Goal: Transaction & Acquisition: Purchase product/service

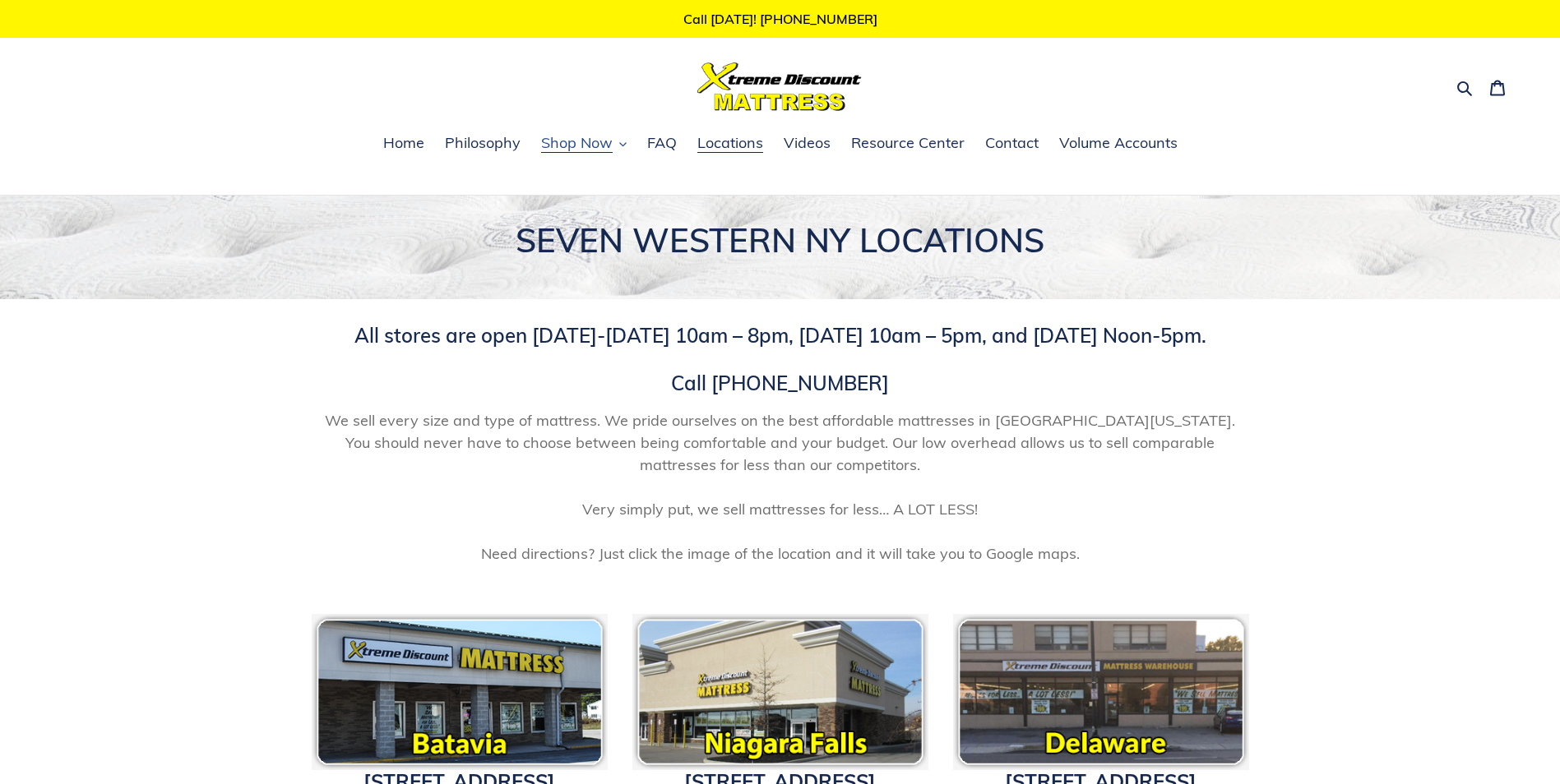
click at [622, 145] on button "Shop Now" at bounding box center [584, 144] width 102 height 25
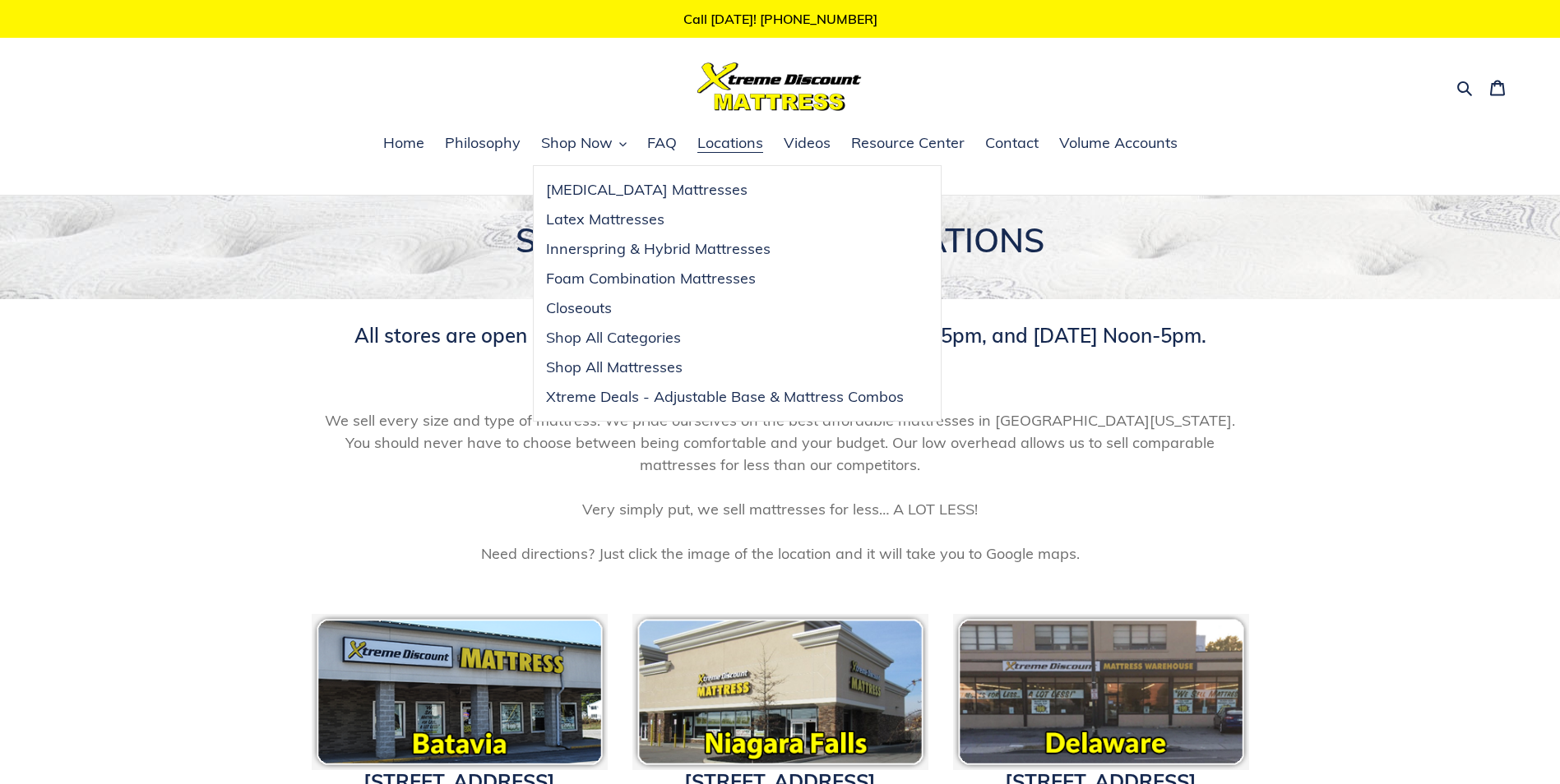
click at [1395, 448] on div "All stores are open Monday-Friday 10am – 8pm, Saturday 10am – 5pm, and Sunday N…" at bounding box center [780, 444] width 1560 height 290
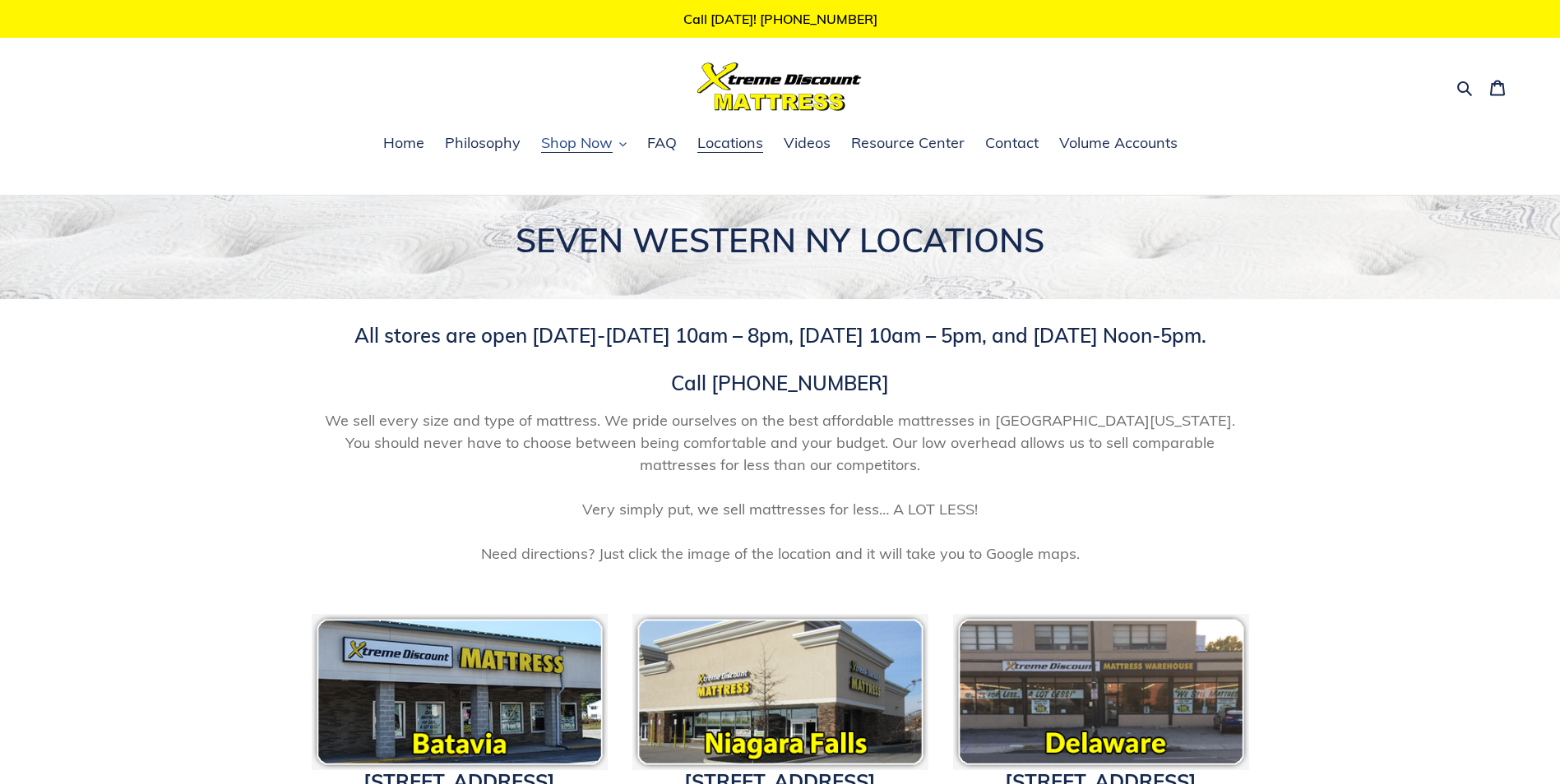
click at [625, 141] on button "Shop Now" at bounding box center [584, 144] width 102 height 25
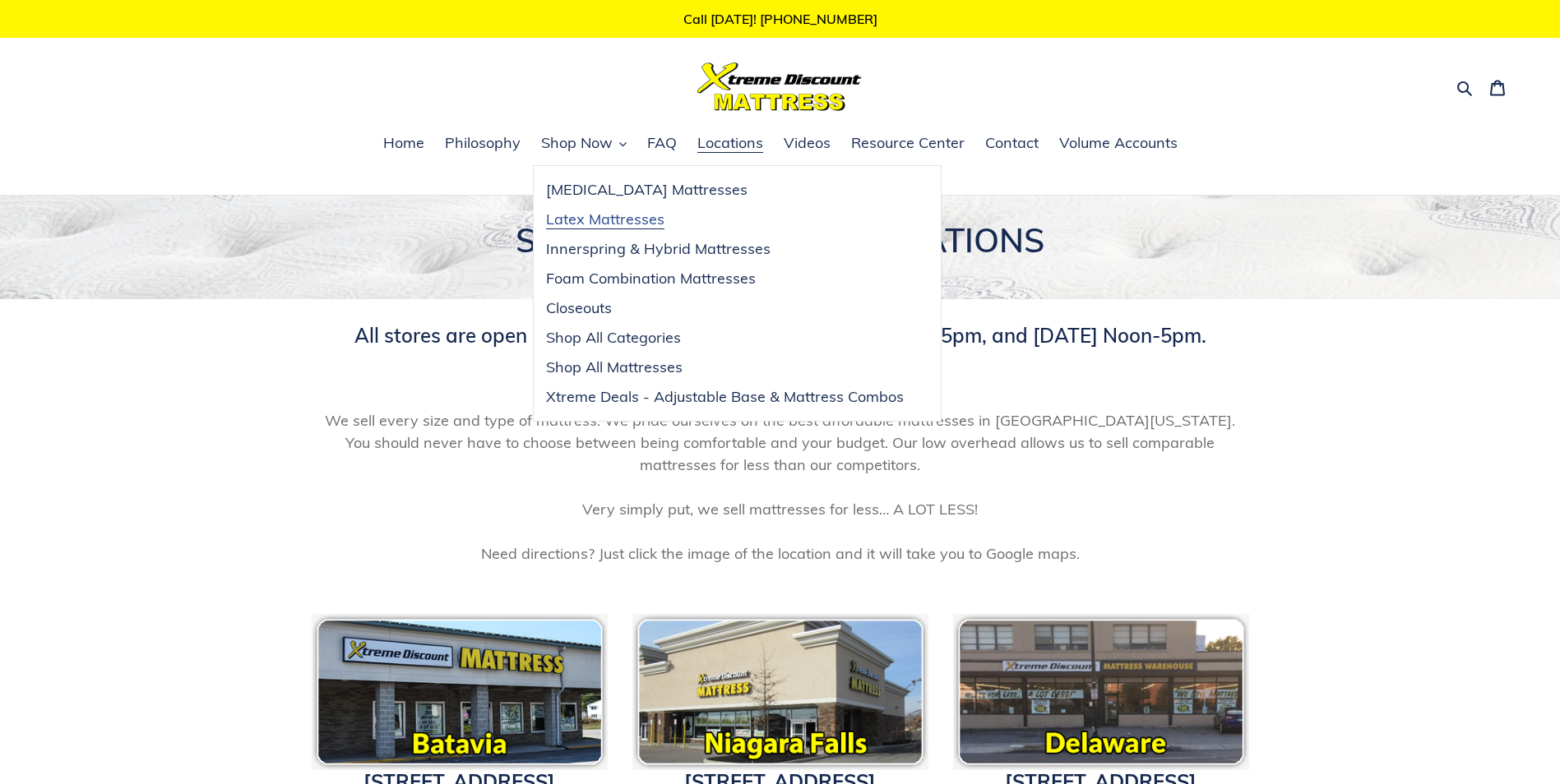
click at [624, 225] on span "Latex Mattresses" at bounding box center [605, 219] width 118 height 20
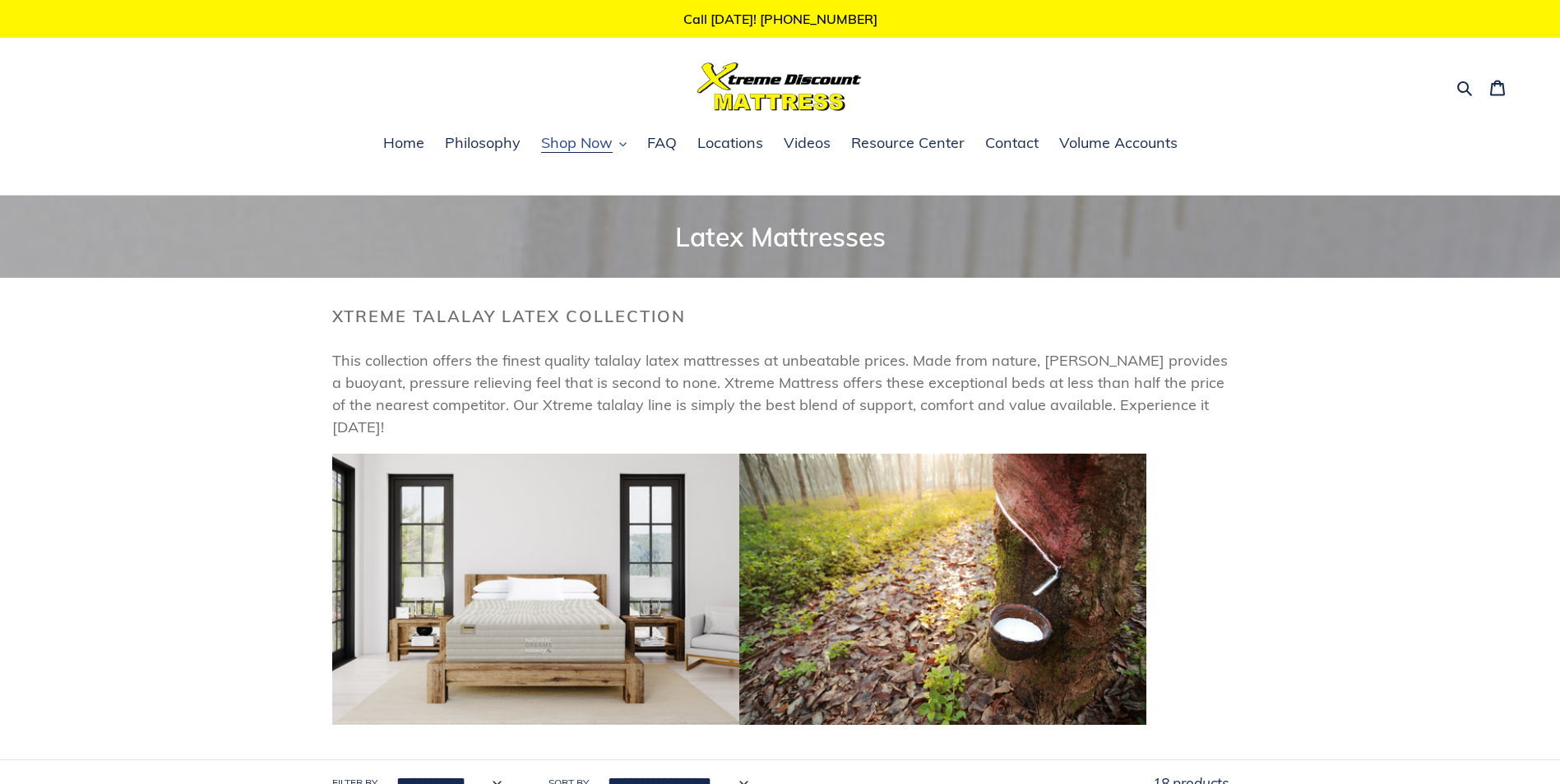
click at [619, 144] on icon "button" at bounding box center [623, 145] width 7 height 7
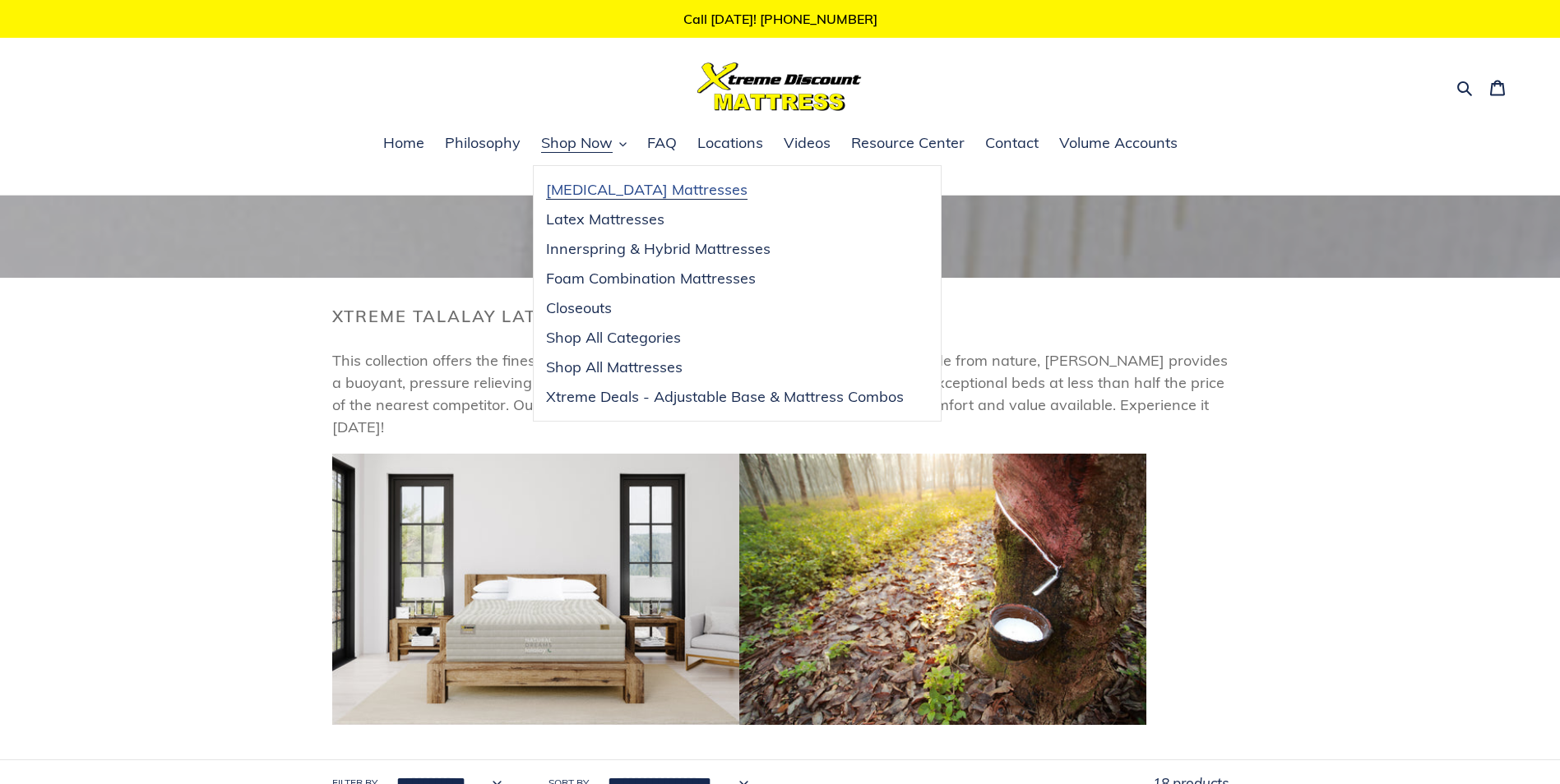
click at [614, 198] on span "[MEDICAL_DATA] Mattresses" at bounding box center [646, 190] width 201 height 20
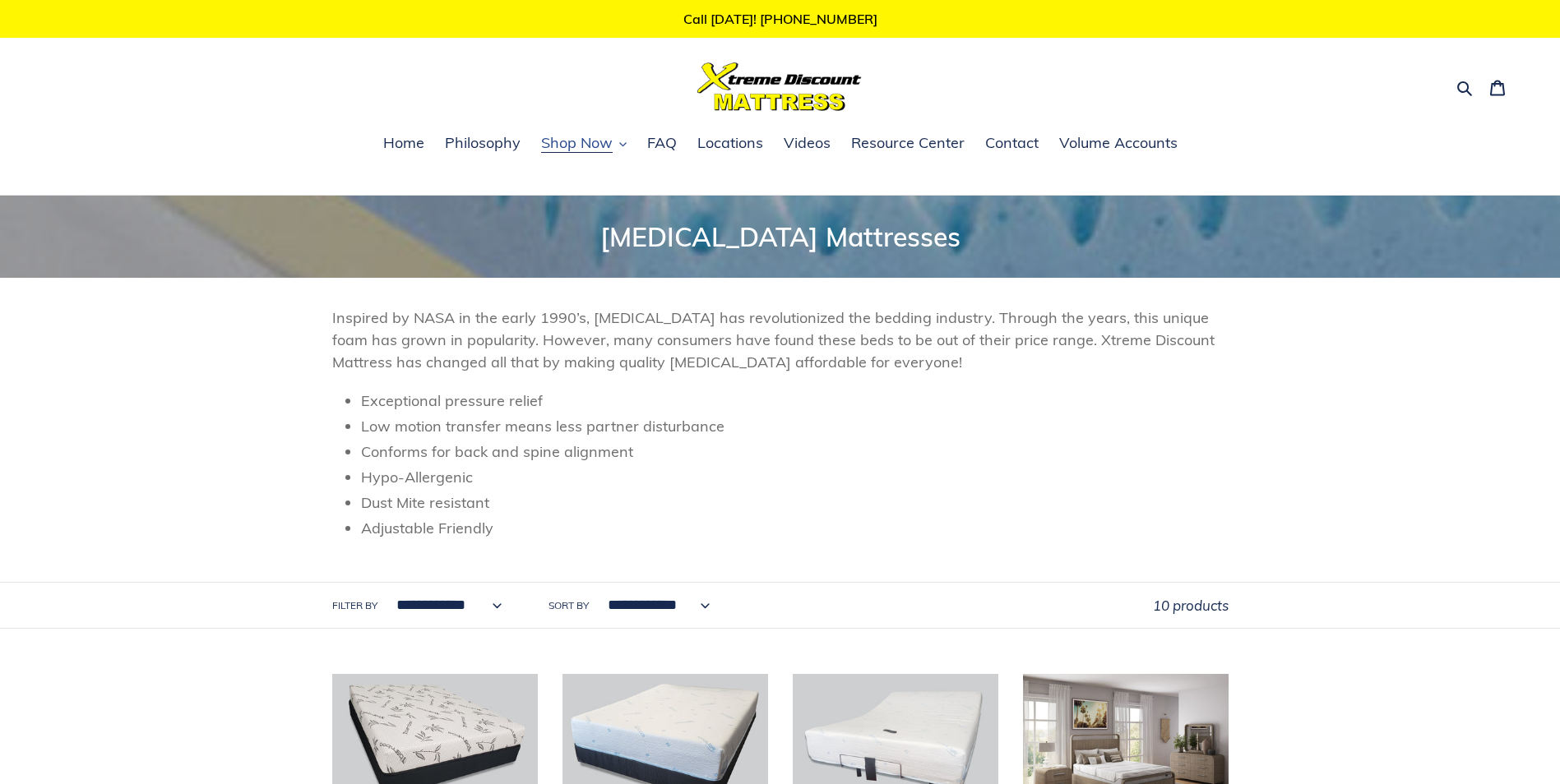
click at [622, 142] on icon "button" at bounding box center [623, 145] width 7 height 7
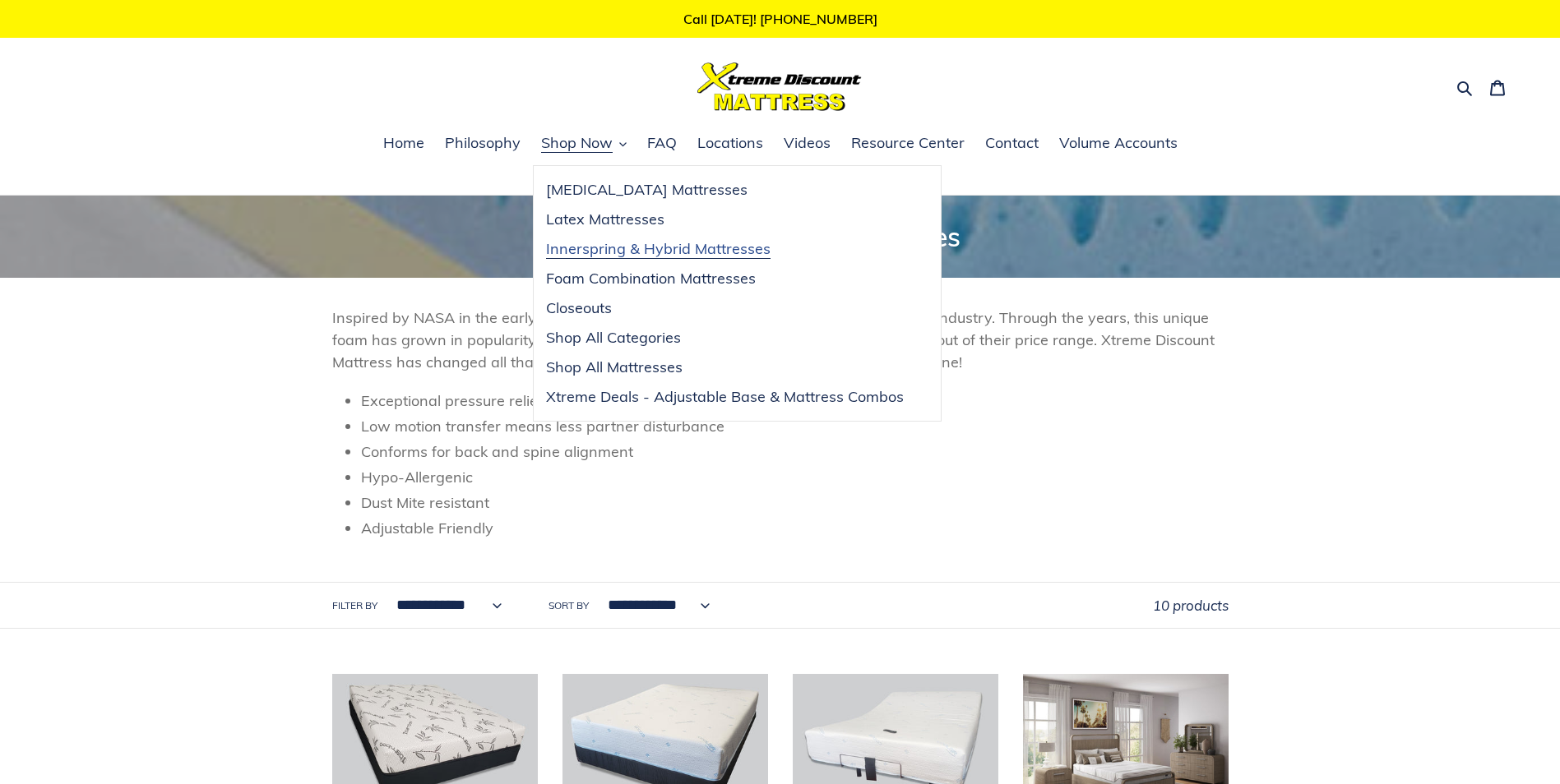
click at [642, 254] on span "Innerspring & Hybrid Mattresses" at bounding box center [658, 249] width 225 height 20
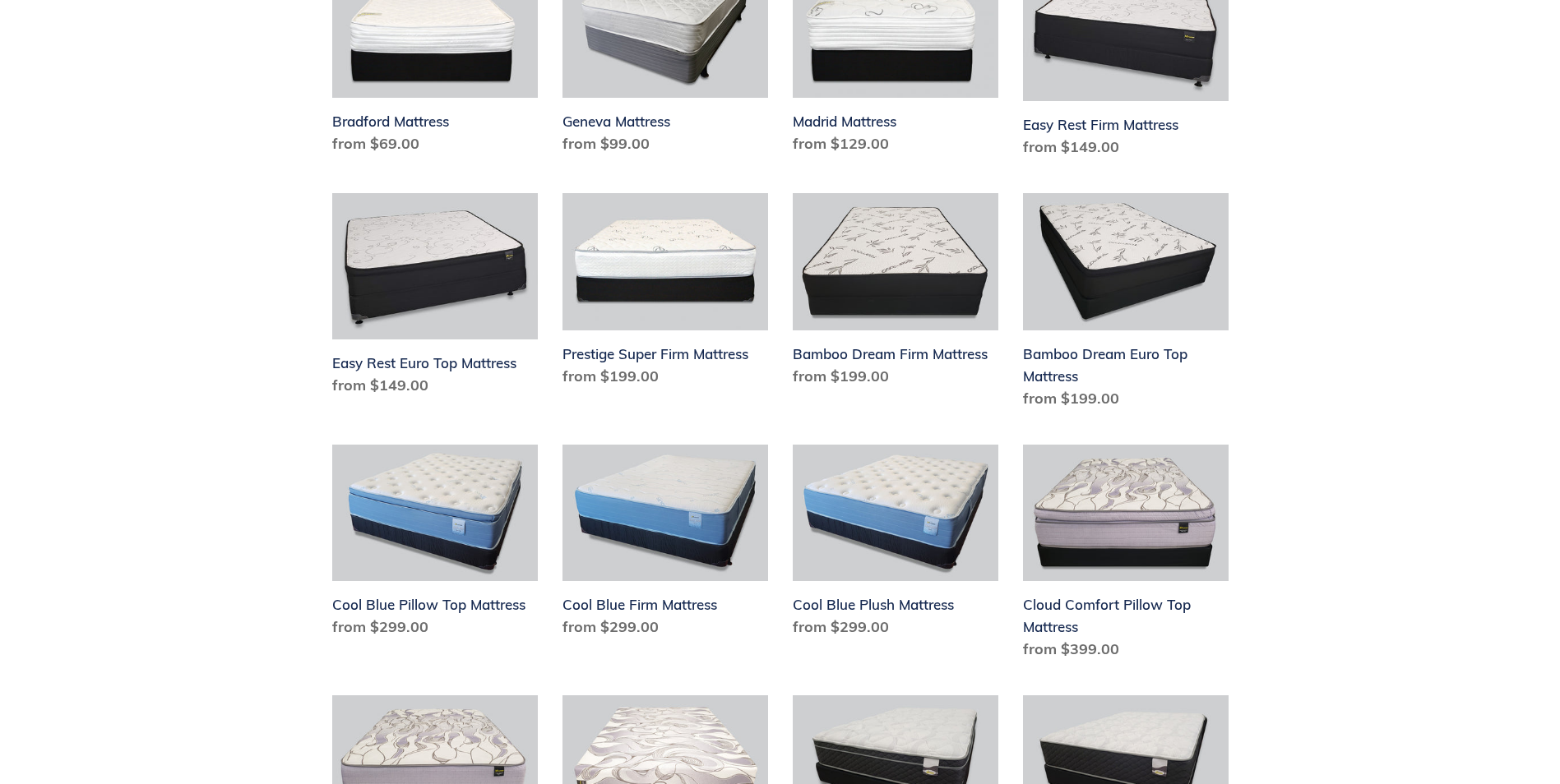
scroll to position [658, 0]
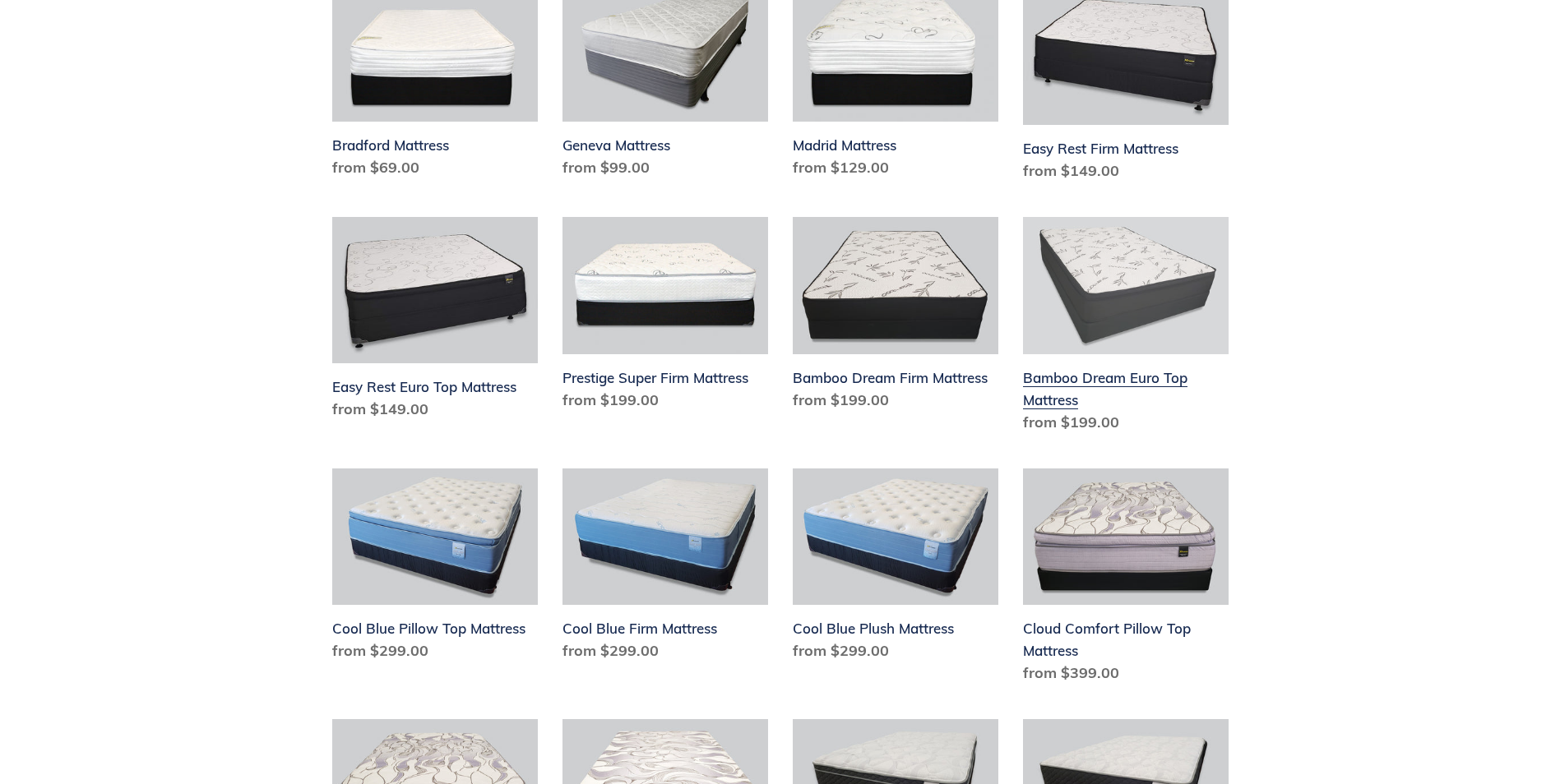
click at [1092, 312] on link "Bamboo Dream Euro Top Mattress" at bounding box center [1125, 328] width 206 height 223
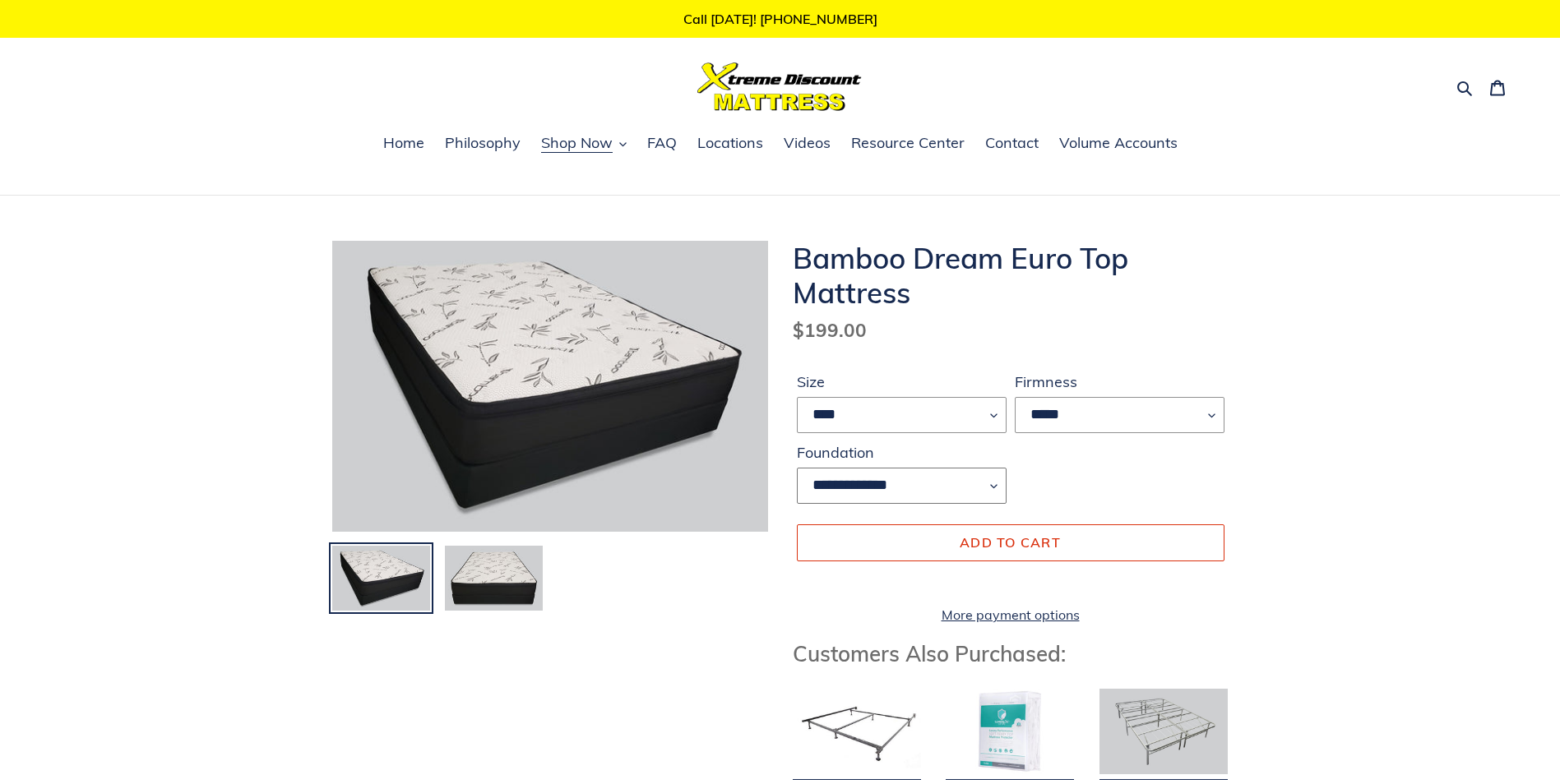
click at [999, 479] on select "**********" at bounding box center [901, 486] width 209 height 36
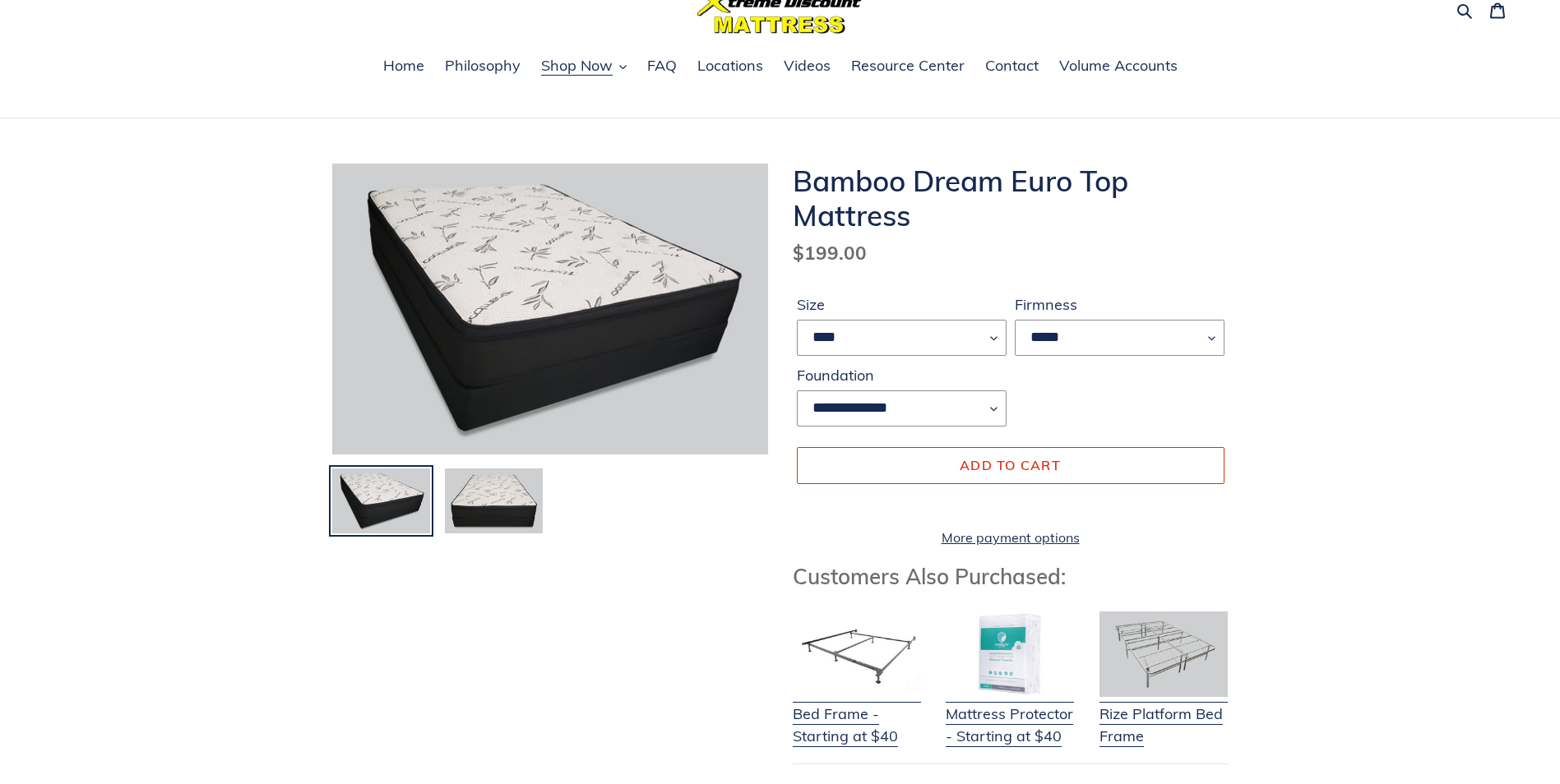
scroll to position [165, 0]
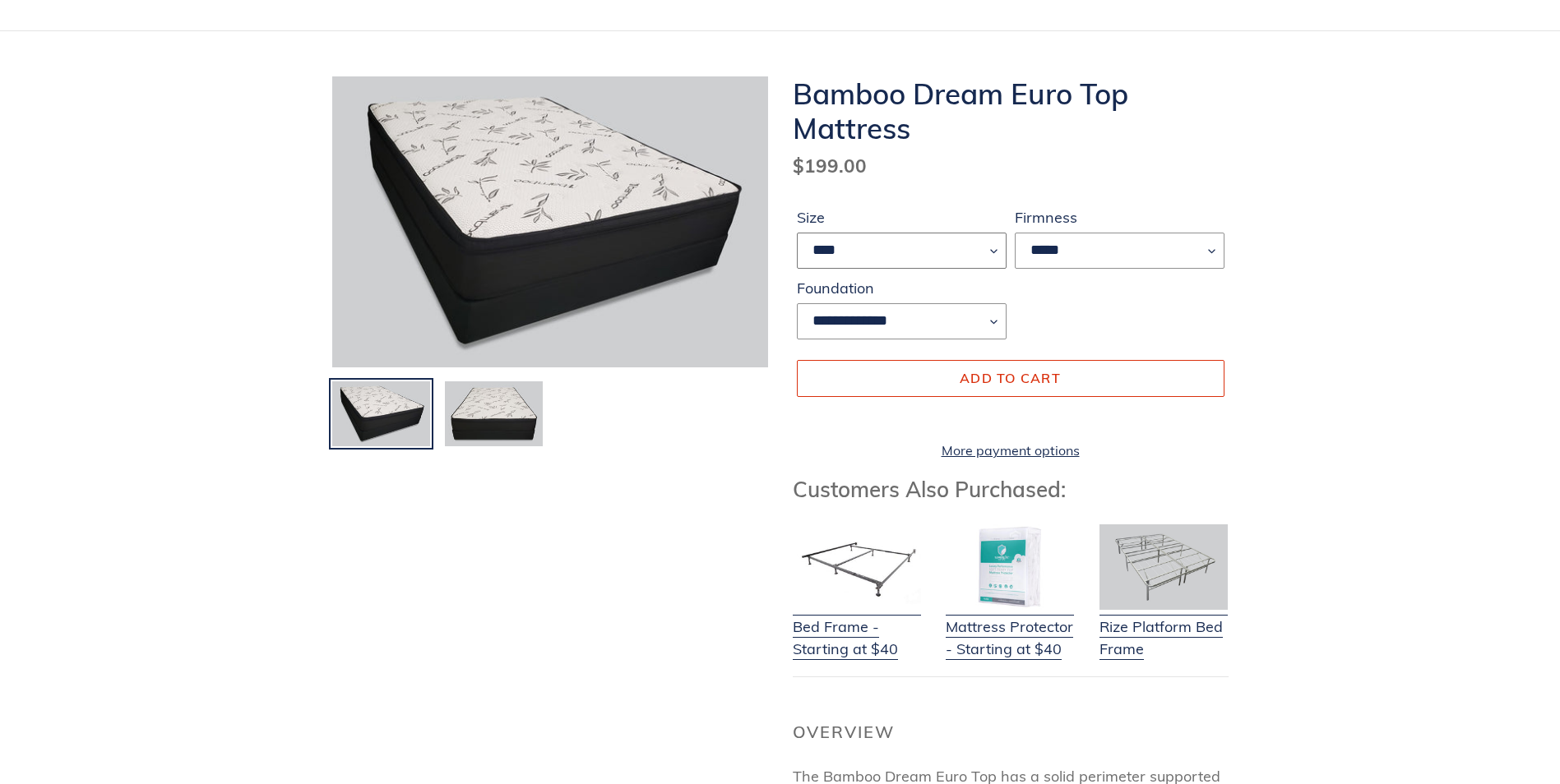
click at [995, 249] on select "**** ******* **** ***** ****" at bounding box center [901, 251] width 209 height 36
click at [1216, 252] on select "*****" at bounding box center [1119, 251] width 209 height 36
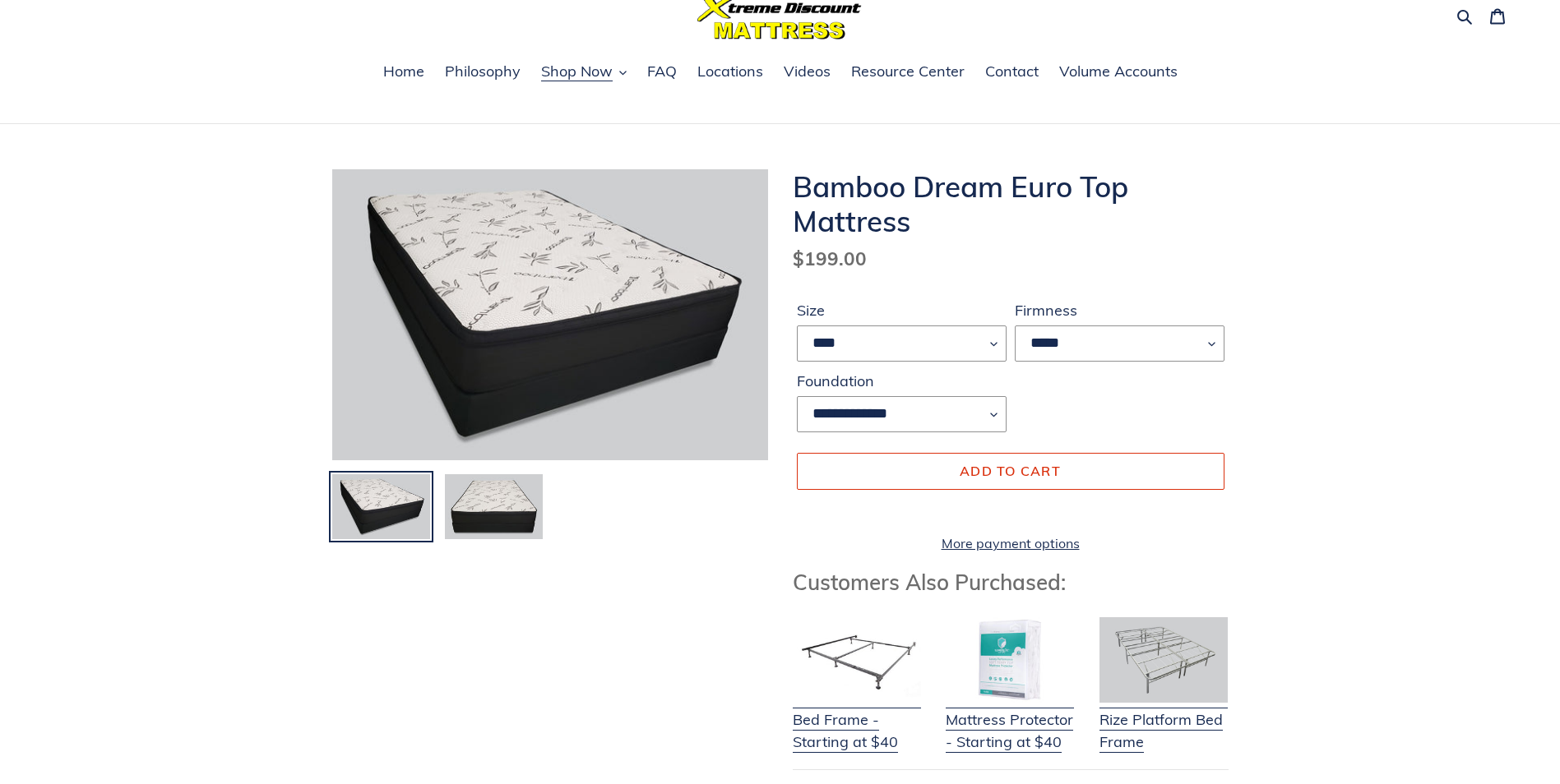
scroll to position [0, 0]
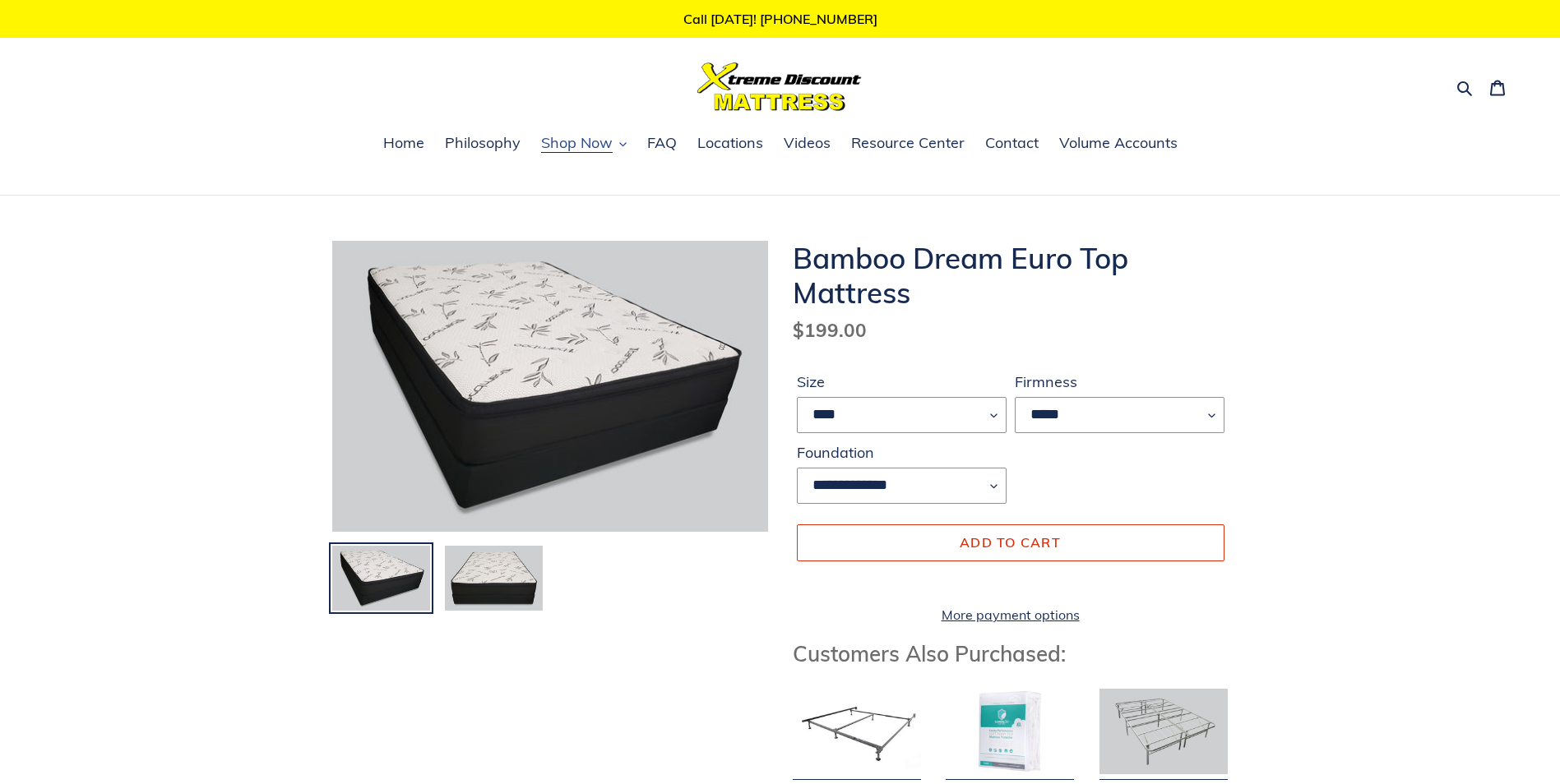
click at [620, 143] on icon "button" at bounding box center [623, 145] width 7 height 7
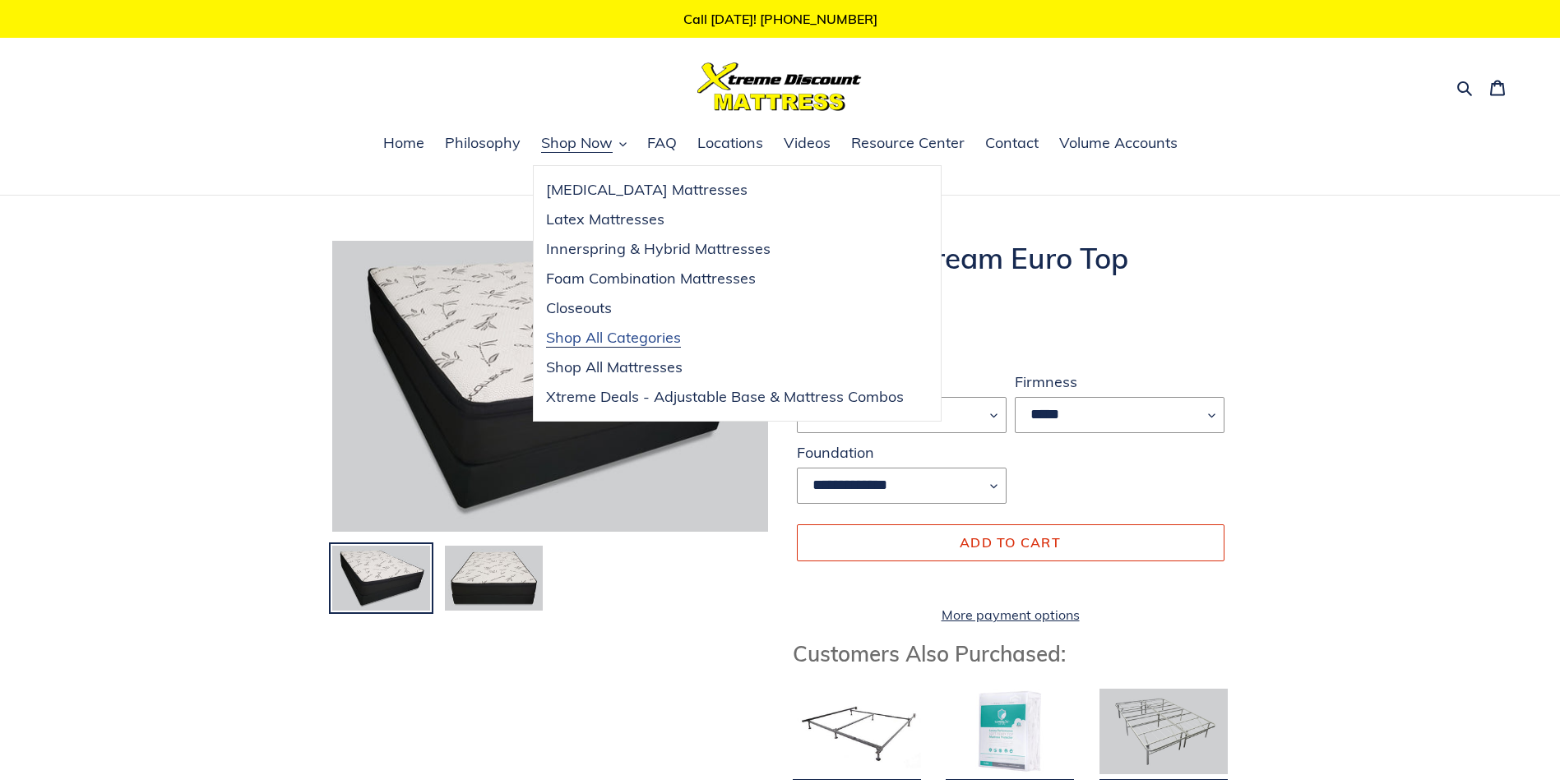
click at [650, 335] on span "Shop All Categories" at bounding box center [613, 338] width 135 height 20
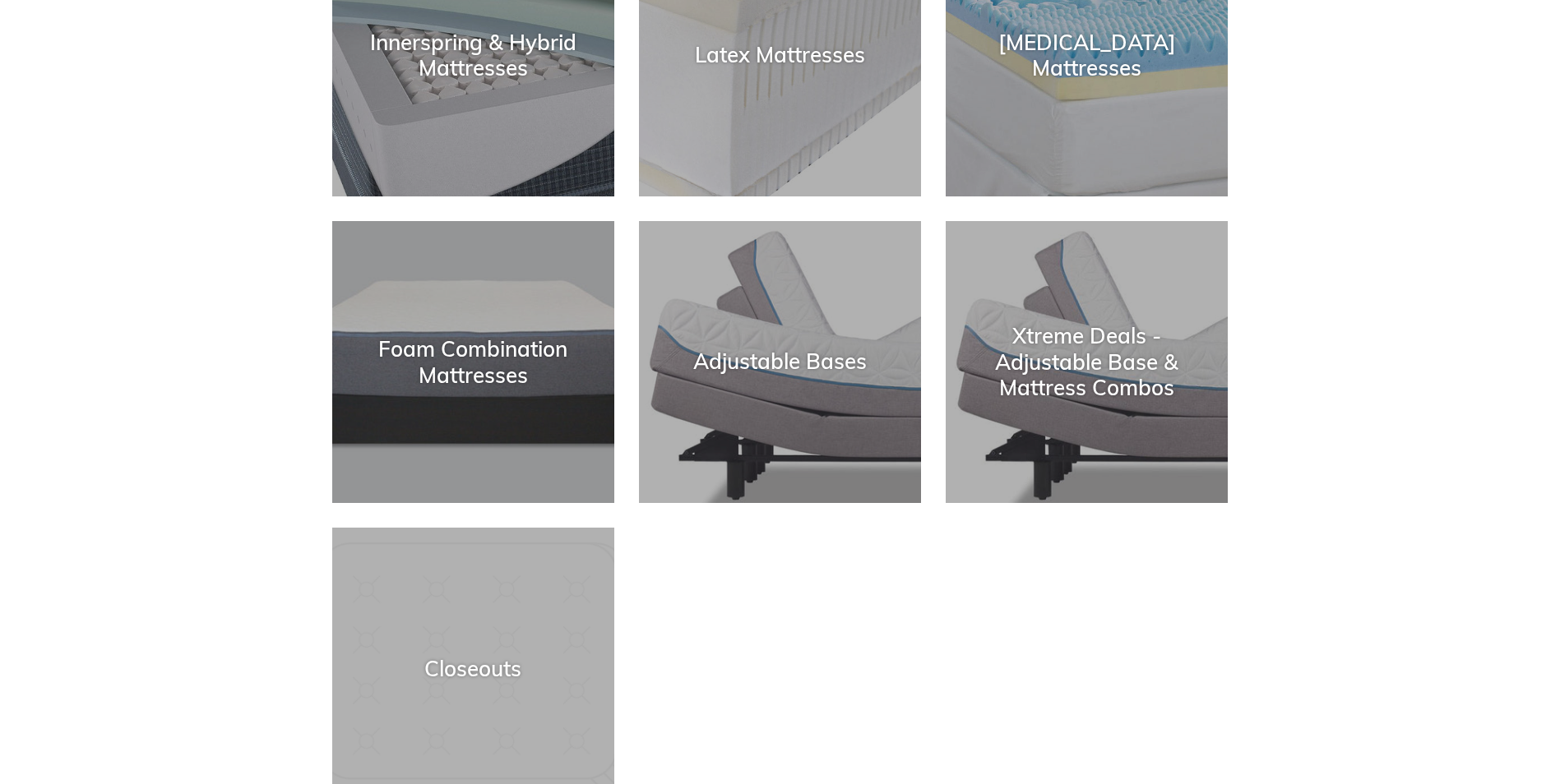
scroll to position [411, 0]
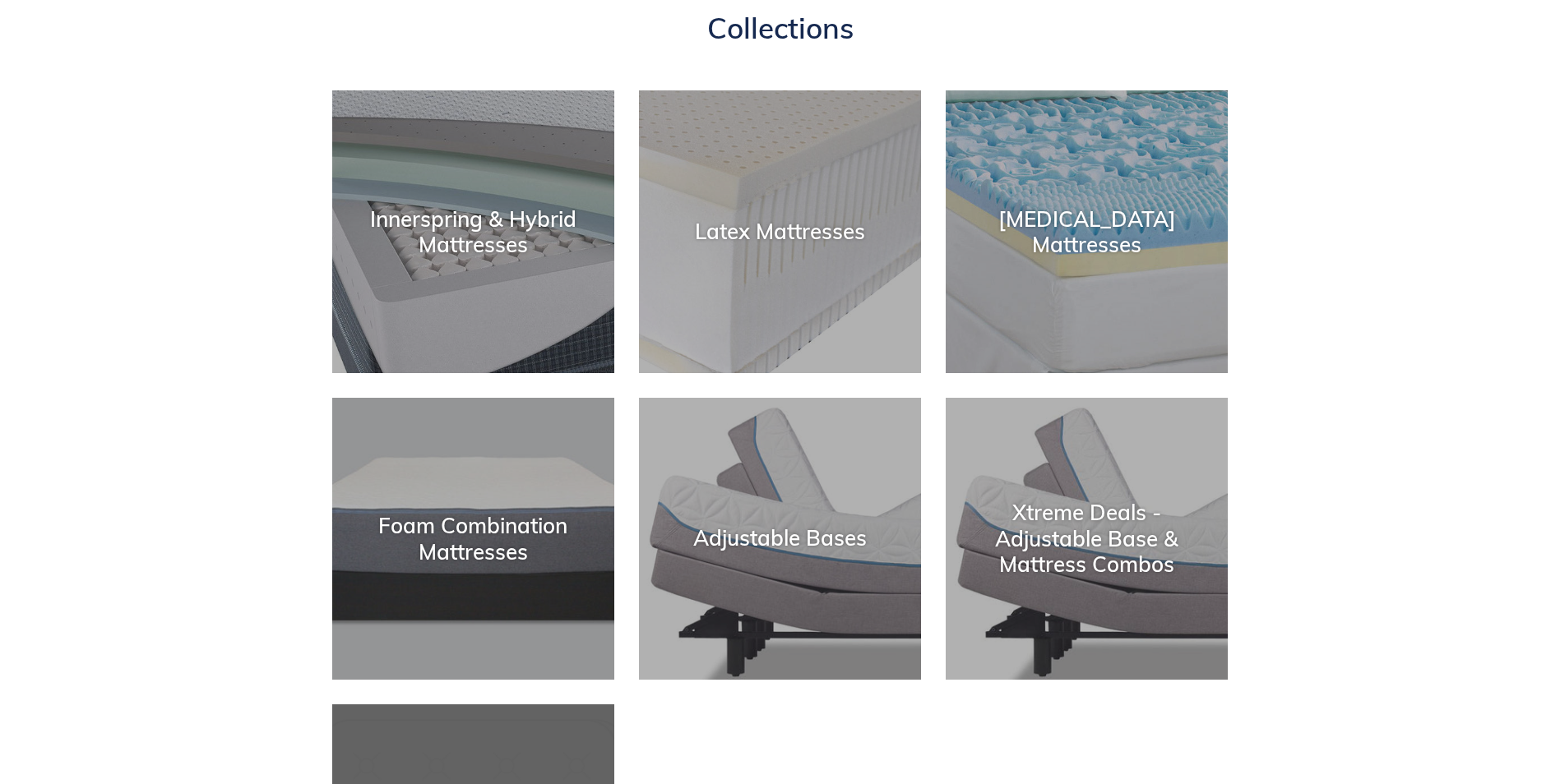
scroll to position [0, 0]
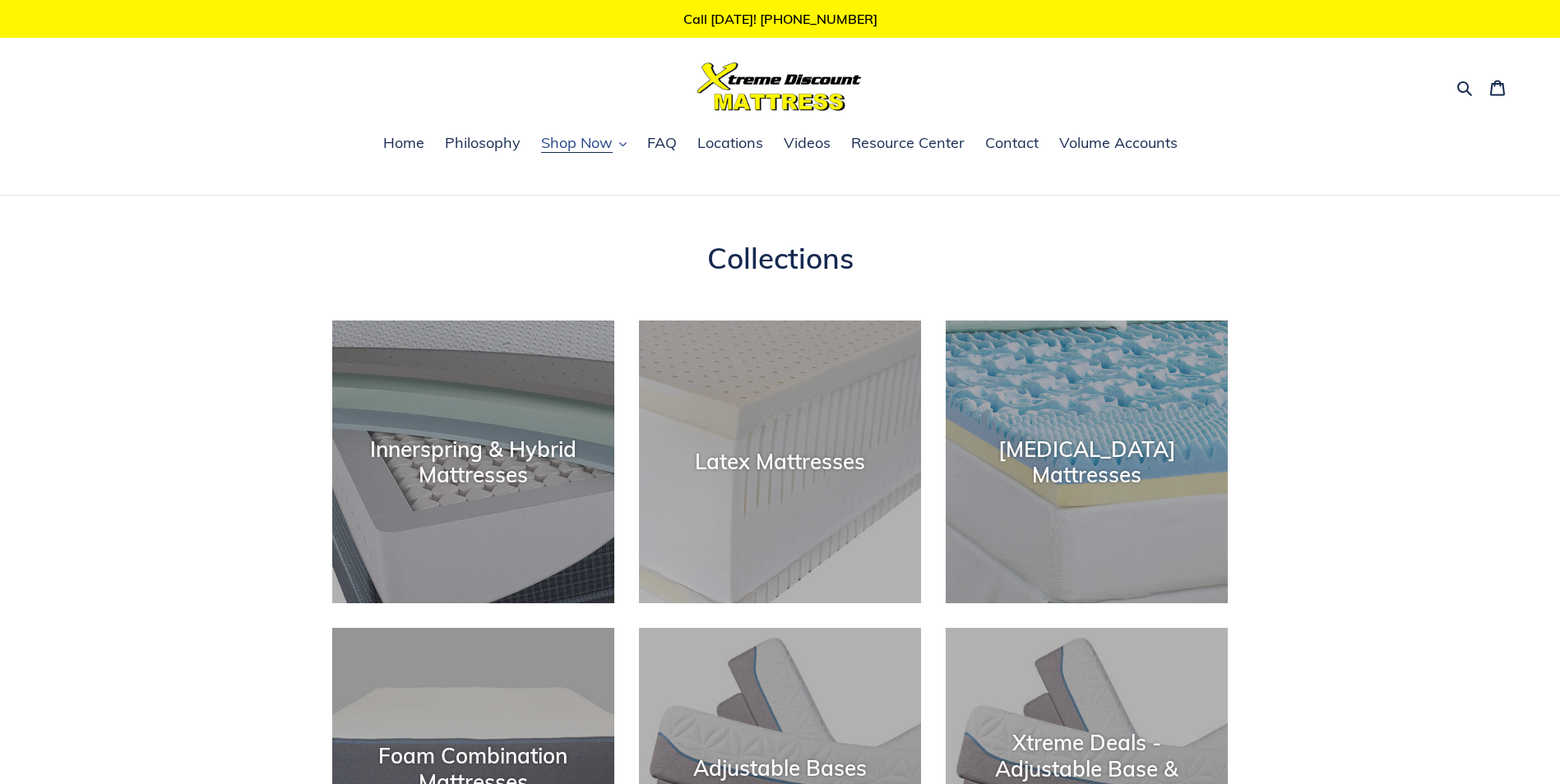
click at [627, 145] on icon "button" at bounding box center [623, 145] width 7 height 7
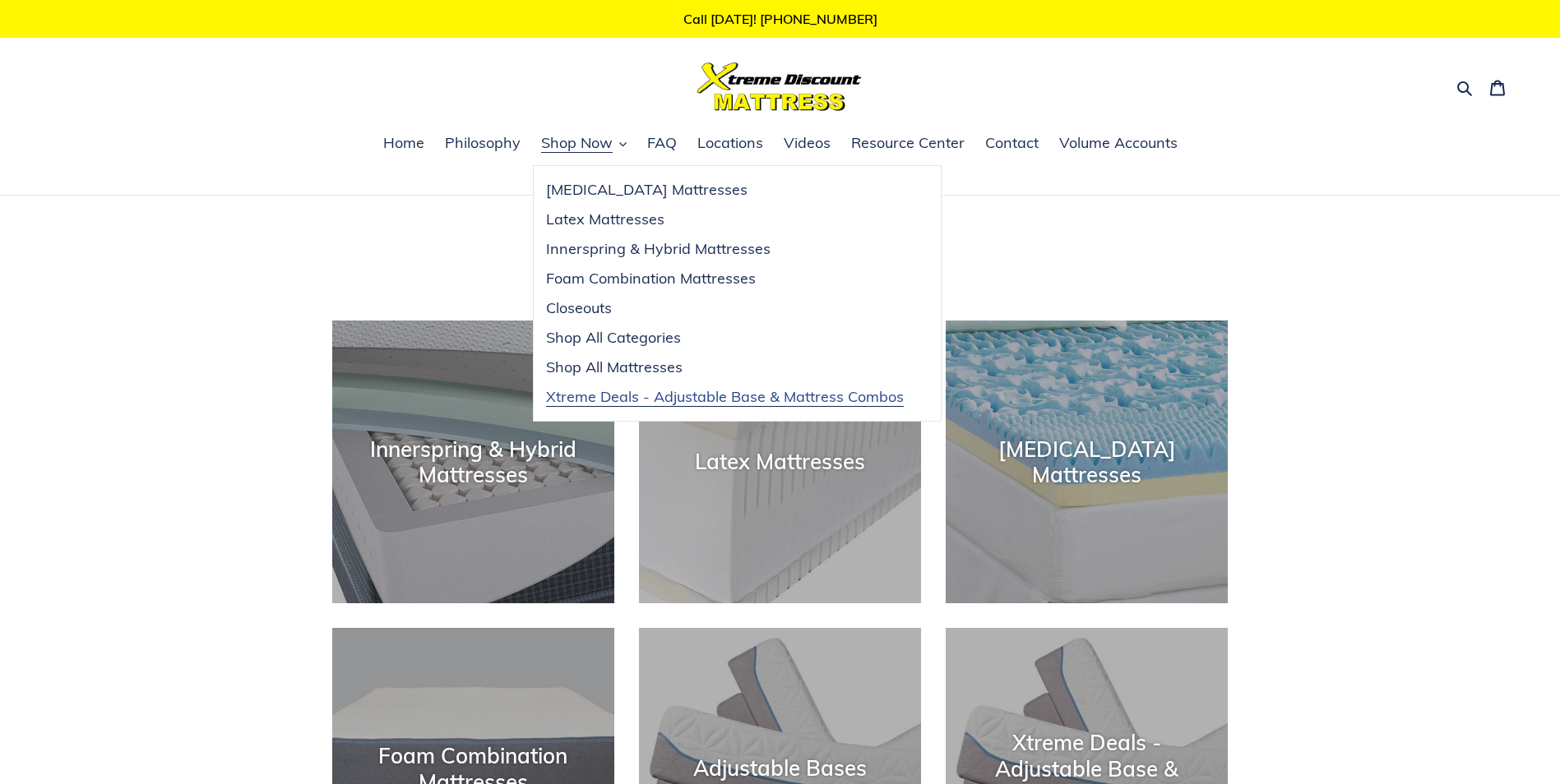
click at [599, 398] on span "Xtreme Deals - Adjustable Base & Mattress Combos" at bounding box center [724, 397] width 357 height 20
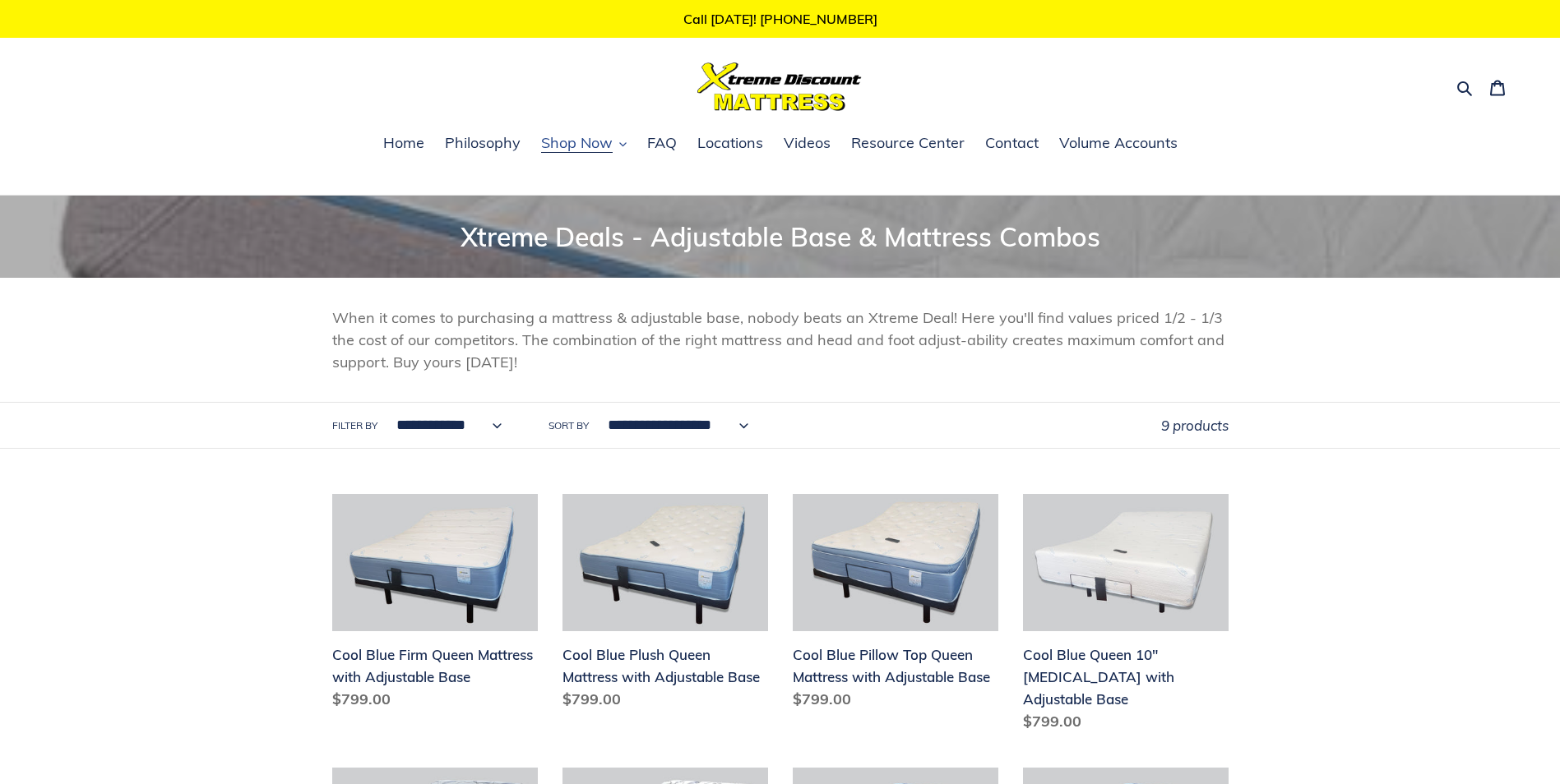
click at [620, 145] on icon "button" at bounding box center [622, 145] width 6 height 5
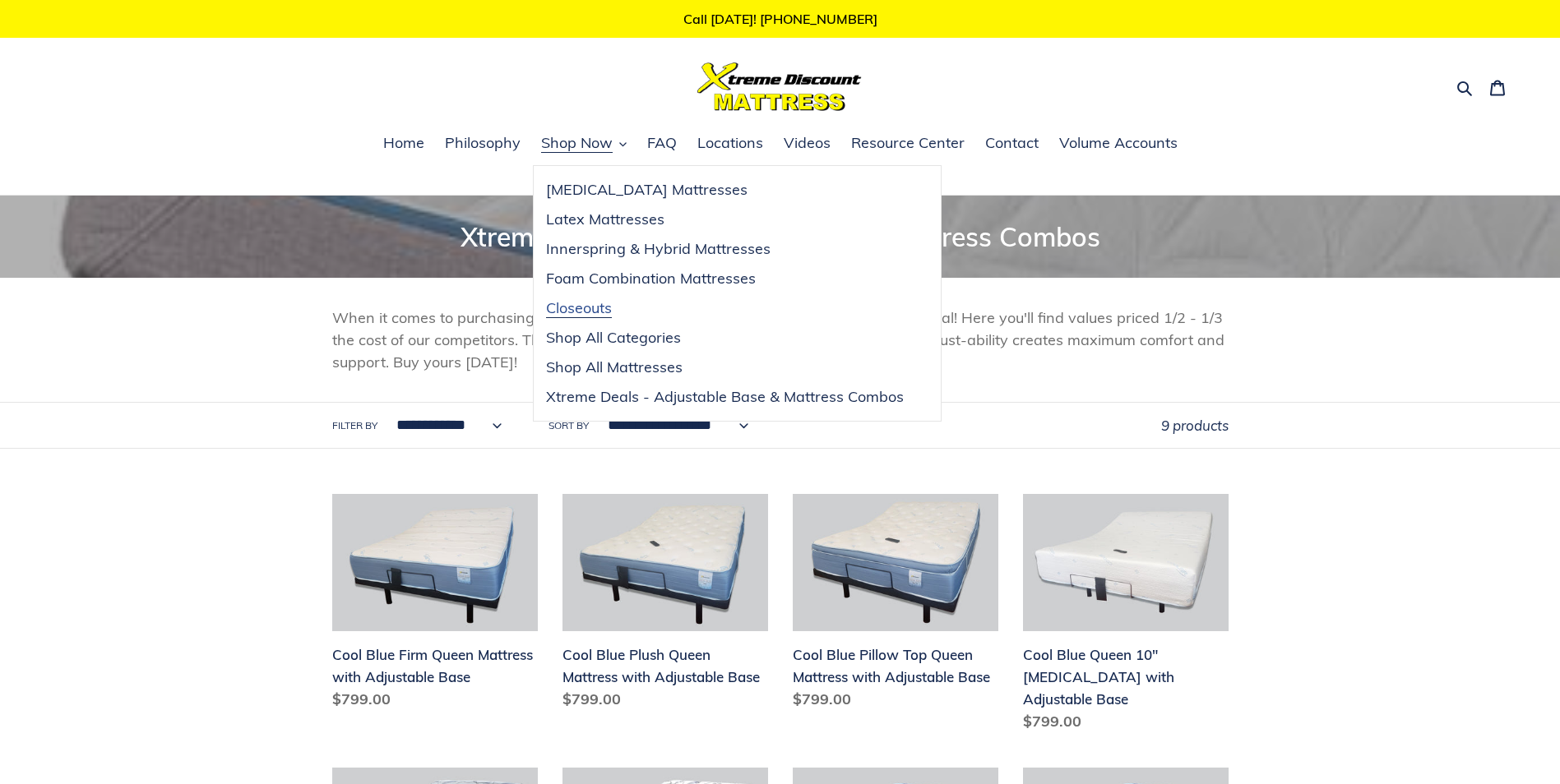
click at [609, 312] on span "Closeouts" at bounding box center [579, 308] width 65 height 20
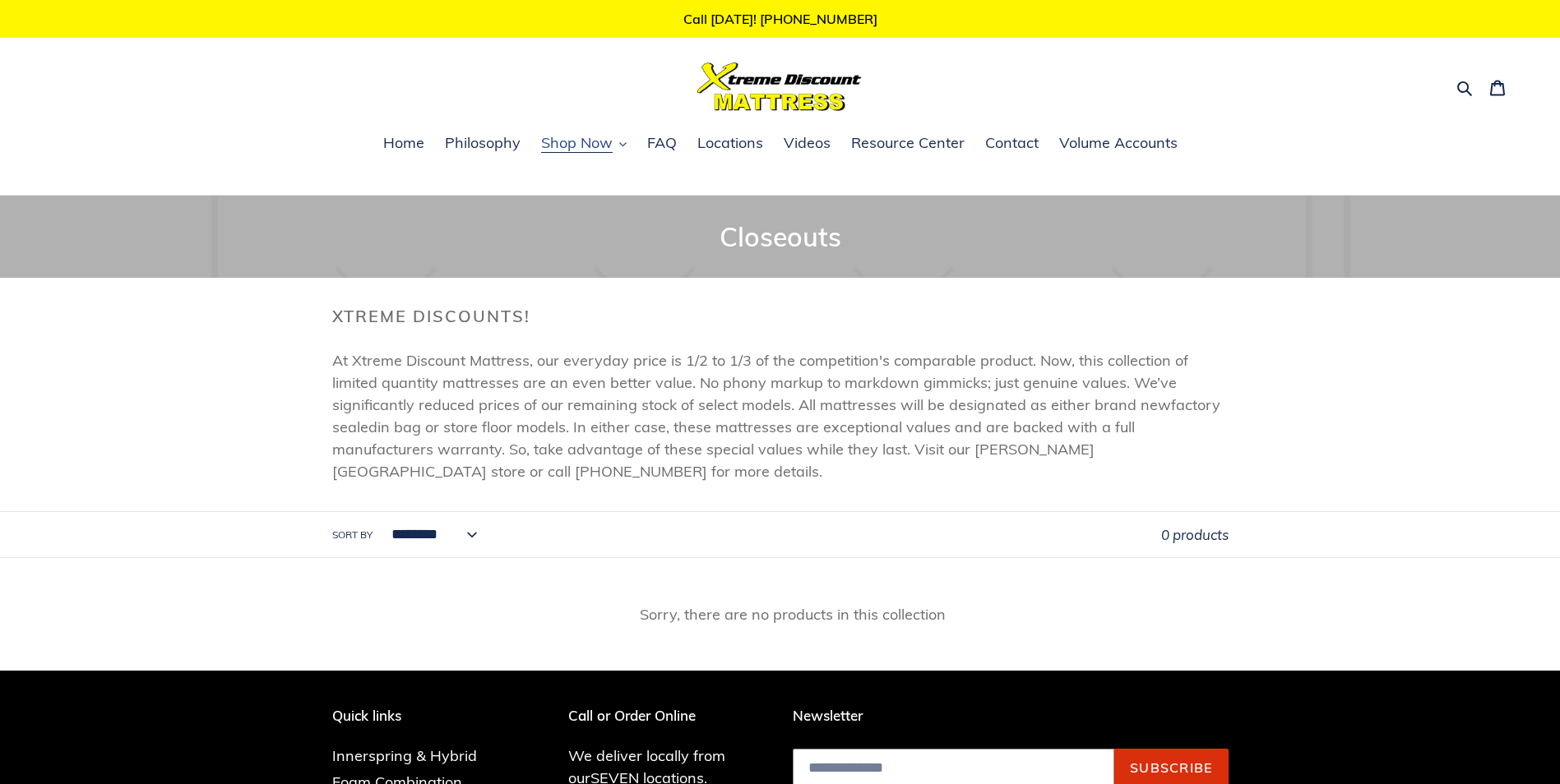
click at [619, 138] on button "Shop Now" at bounding box center [584, 144] width 102 height 25
